Goal: Find specific page/section: Find specific page/section

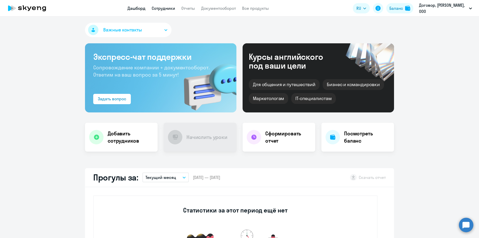
click at [164, 9] on link "Сотрудники" at bounding box center [163, 8] width 23 height 5
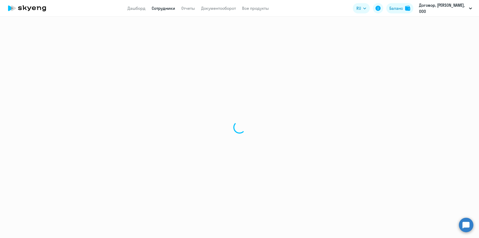
select select "30"
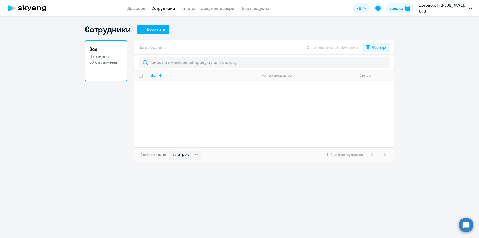
click at [111, 61] on p "56 отключены" at bounding box center [106, 62] width 33 height 6
click at [111, 62] on p "56 отключены" at bounding box center [106, 62] width 33 height 6
click at [108, 65] on link "Все 0 активно 56 отключены" at bounding box center [106, 60] width 42 height 41
click at [105, 63] on p "56 отключены" at bounding box center [106, 62] width 33 height 6
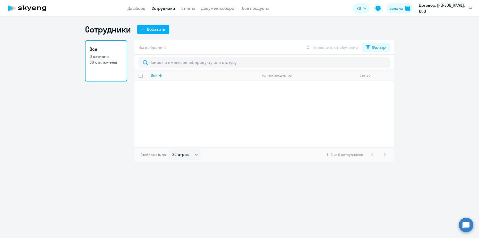
click at [104, 61] on p "56 отключены" at bounding box center [106, 62] width 33 height 6
click at [102, 57] on p "0 активно" at bounding box center [106, 57] width 33 height 6
click at [100, 51] on h3 "Все" at bounding box center [106, 49] width 33 height 7
click at [100, 57] on p "0 активно" at bounding box center [106, 57] width 33 height 6
click at [100, 63] on p "56 отключены" at bounding box center [106, 62] width 33 height 6
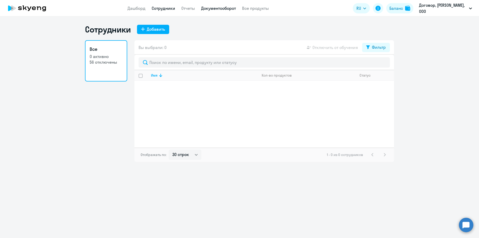
click at [203, 10] on link "Документооборот" at bounding box center [218, 8] width 35 height 5
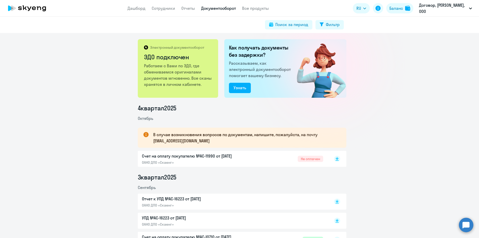
click at [210, 156] on p "Счет на оплату покупателю №AC-11990 от [DATE]" at bounding box center [196, 156] width 108 height 6
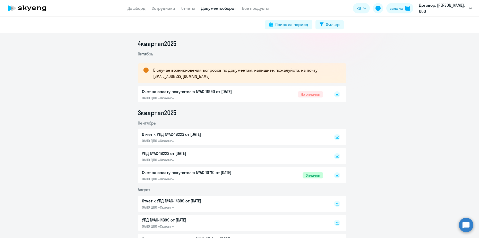
scroll to position [32, 0]
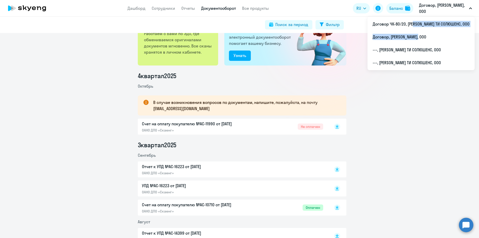
drag, startPoint x: 430, startPoint y: 38, endPoint x: 425, endPoint y: 25, distance: 13.3
click at [425, 25] on ul "Договор ЧК-80/20, [PERSON_NAME] ТИ СОЛЮШЕНС, ООО Договор, [PERSON_NAME] ТИ ТРЕЙ…" at bounding box center [420, 43] width 107 height 54
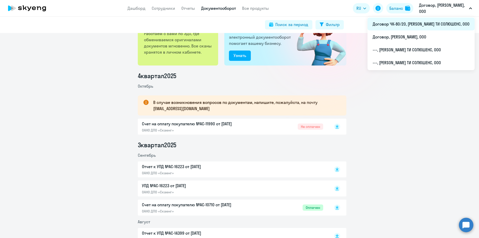
click at [424, 27] on li "Договор ЧК-80/20, [PERSON_NAME] ТИ СОЛЮШЕНС, ООО" at bounding box center [420, 24] width 107 height 13
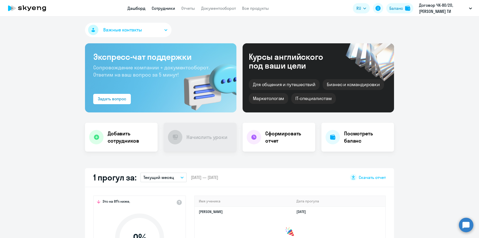
click at [161, 9] on link "Сотрудники" at bounding box center [163, 8] width 23 height 5
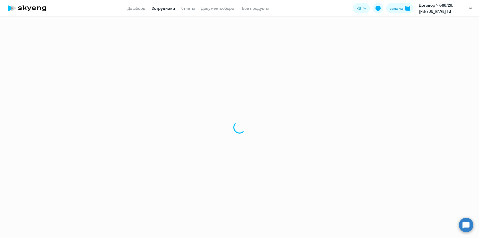
select select "30"
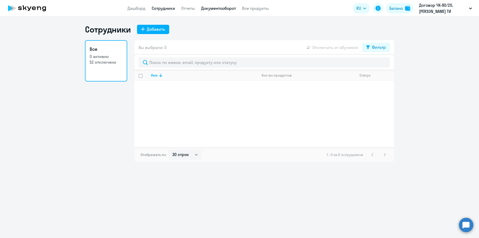
click at [215, 8] on link "Документооборот" at bounding box center [218, 8] width 35 height 5
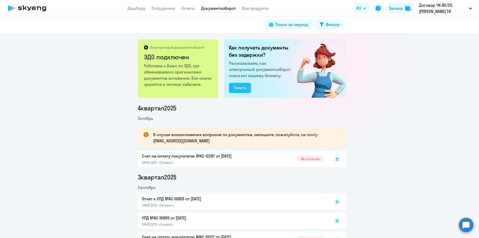
scroll to position [64, 0]
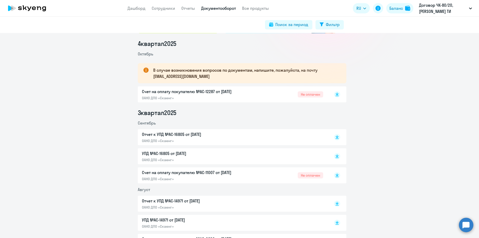
click at [242, 92] on p "Счет на оплату покупателю №AC-12287 от [DATE]" at bounding box center [196, 91] width 108 height 6
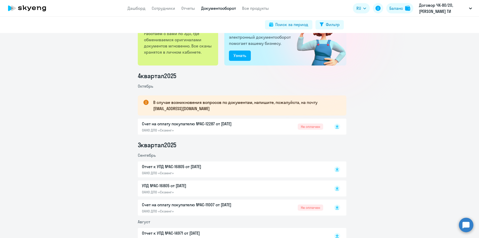
scroll to position [0, 0]
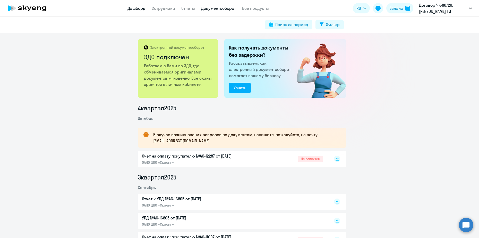
click at [138, 11] on link "Дашборд" at bounding box center [136, 8] width 18 height 5
